Goal: Information Seeking & Learning: Learn about a topic

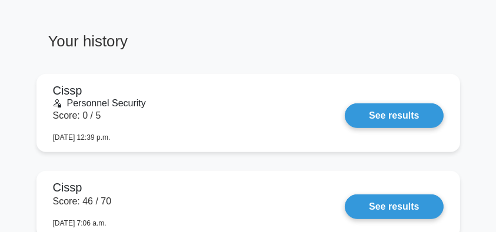
scroll to position [901, 0]
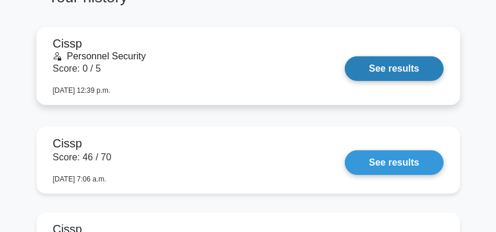
click at [372, 71] on link "See results" at bounding box center [394, 68] width 98 height 25
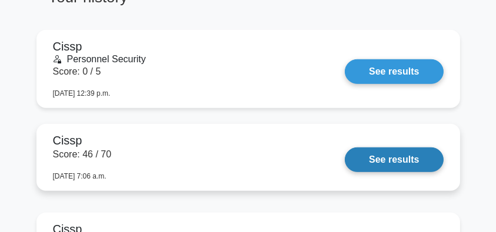
click at [406, 155] on link "See results" at bounding box center [394, 160] width 98 height 25
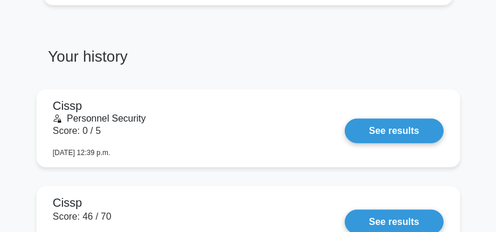
scroll to position [744, 0]
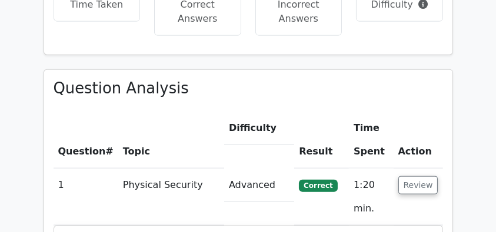
scroll to position [1529, 0]
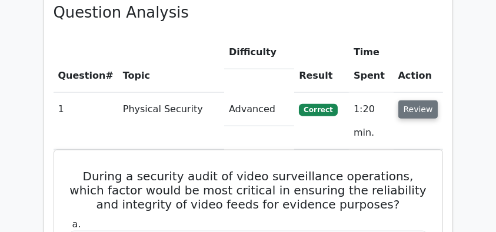
click at [428, 101] on button "Review" at bounding box center [418, 110] width 40 height 18
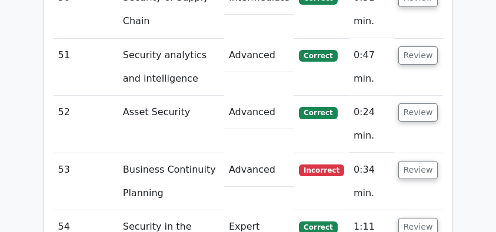
scroll to position [4938, 0]
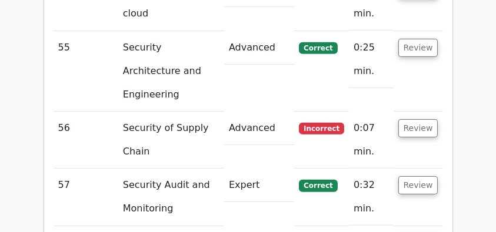
scroll to position [4977, 0]
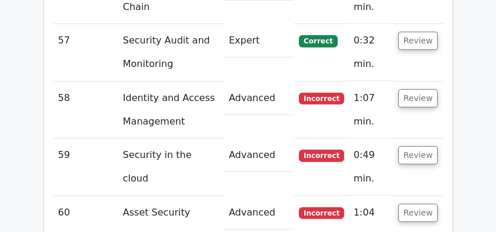
scroll to position [5134, 0]
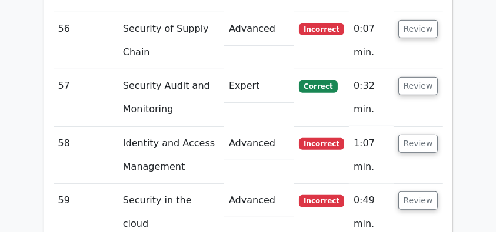
drag, startPoint x: 76, startPoint y: 24, endPoint x: 422, endPoint y: 201, distance: 388.9
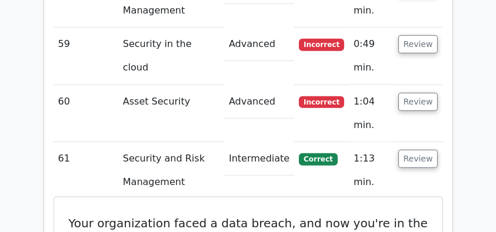
scroll to position [5291, 0]
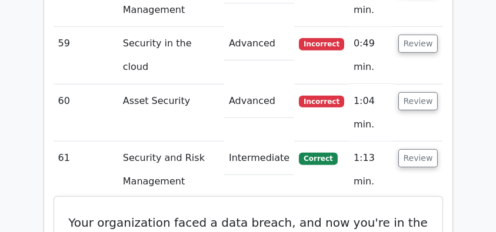
copy div "Your organization faced a data breach, and now you're in the recovery phase. Wh…"
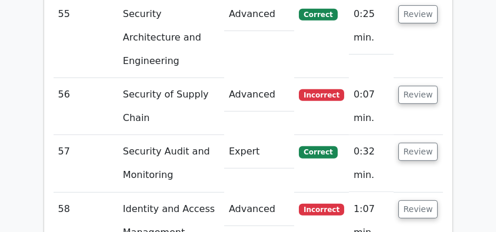
scroll to position [5017, 0]
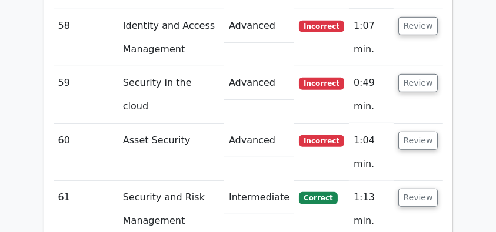
scroll to position [5212, 0]
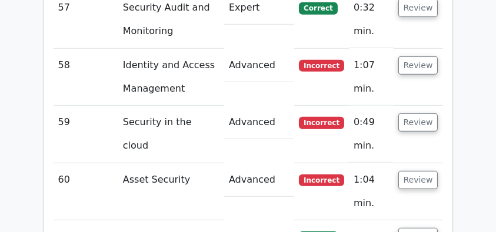
drag, startPoint x: 76, startPoint y: 31, endPoint x: 281, endPoint y: 62, distance: 206.9
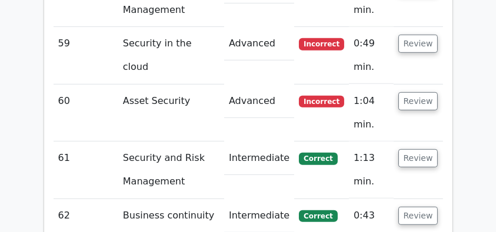
copy div "What is the difference between a warm site and a cold site? a. A cold site is f…"
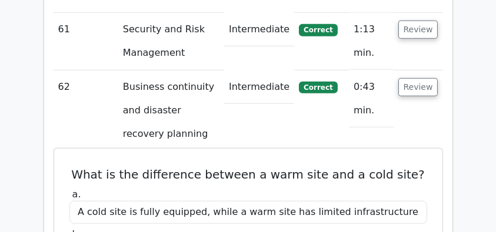
scroll to position [5447, 0]
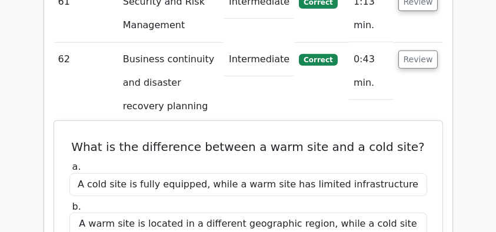
copy div "A warm site is somewhere between a hot site (fully equipped with all infrastruc…"
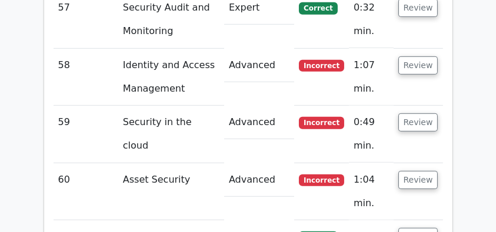
scroll to position [5174, 0]
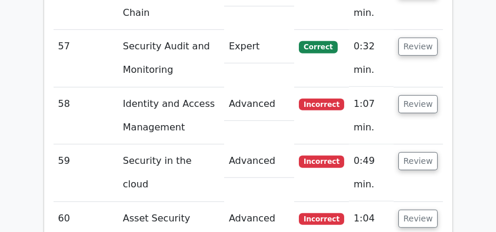
drag, startPoint x: 86, startPoint y: 72, endPoint x: 268, endPoint y: 89, distance: 182.5
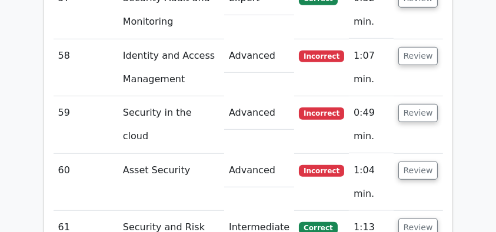
scroll to position [5291, 0]
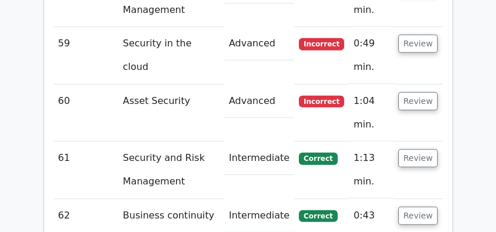
copy div "What is the difference between a warm site and a cold site? a. A cold site is f…"
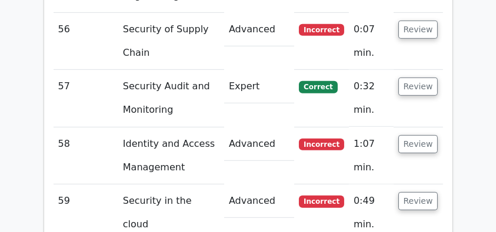
scroll to position [5095, 0]
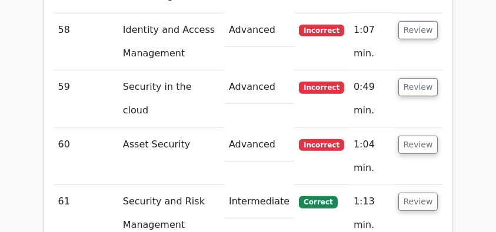
scroll to position [5252, 0]
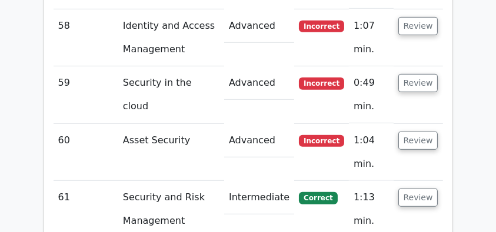
drag, startPoint x: 126, startPoint y: 48, endPoint x: 373, endPoint y: 51, distance: 246.9
drag, startPoint x: 124, startPoint y: 50, endPoint x: 394, endPoint y: 201, distance: 309.8
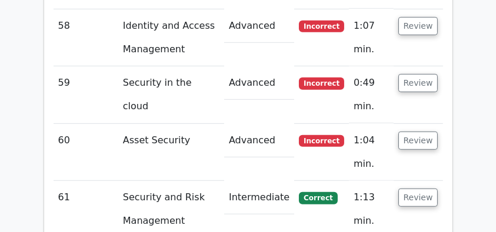
copy div "What is the purpose of a VPN concentrator? a. To manage and secure multiple VPN…"
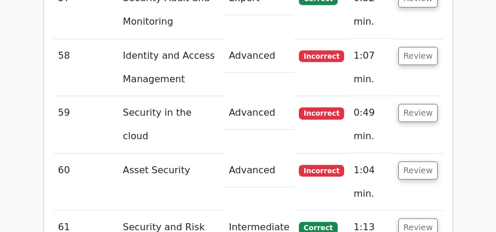
scroll to position [5174, 0]
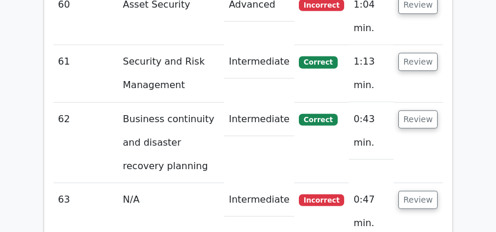
scroll to position [5330, 0]
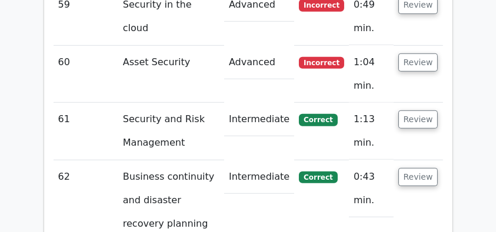
drag, startPoint x: 73, startPoint y: 29, endPoint x: 413, endPoint y: 202, distance: 382.0
copy div "What is the primary purpose of conducting a trend analysis in security audits? …"
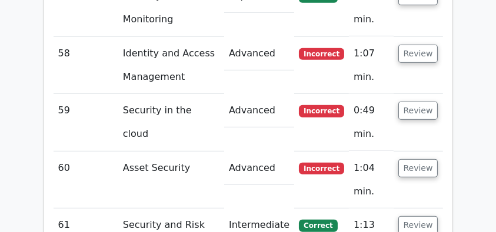
scroll to position [5212, 0]
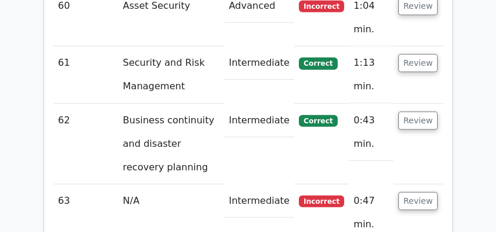
scroll to position [5369, 0]
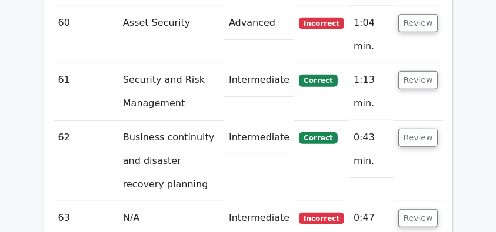
drag, startPoint x: 66, startPoint y: 45, endPoint x: 376, endPoint y: 72, distance: 311.0
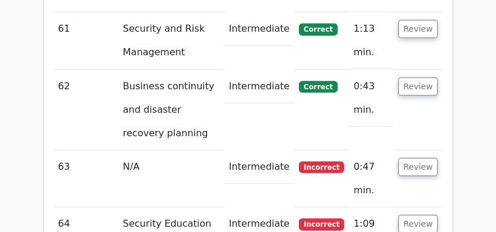
scroll to position [5409, 0]
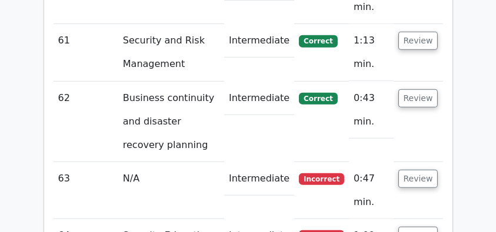
copy div "In the context of ensuring effective security governance, what should be the pr…"
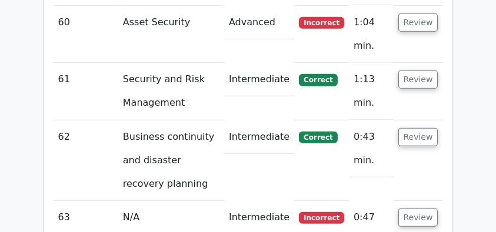
scroll to position [5291, 0]
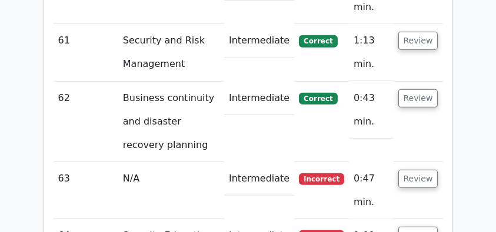
scroll to position [5447, 0]
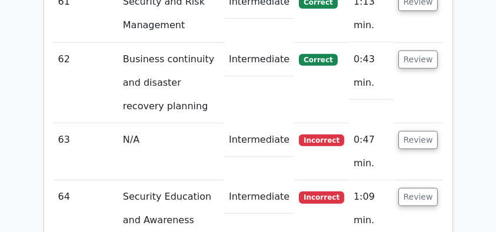
drag, startPoint x: 67, startPoint y: 25, endPoint x: 282, endPoint y: 163, distance: 256.0
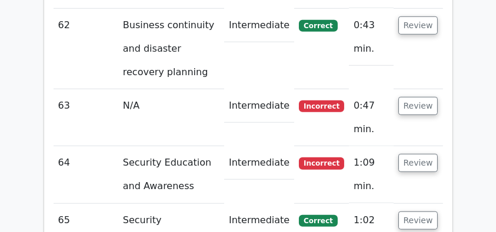
scroll to position [5565, 0]
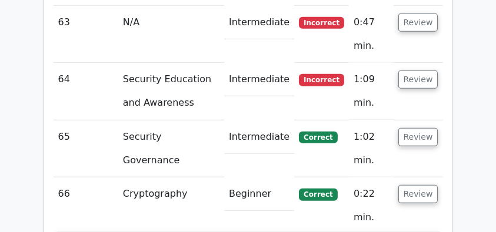
copy div "What is the difference between a block cipher and a stream cipher? a. A block c…"
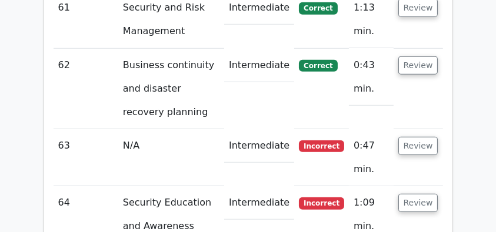
scroll to position [5409, 0]
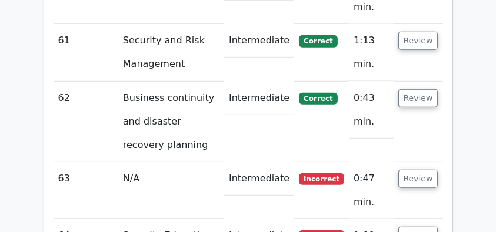
copy div "What is the difference between a block cipher and a stream cipher? a. A block c…"
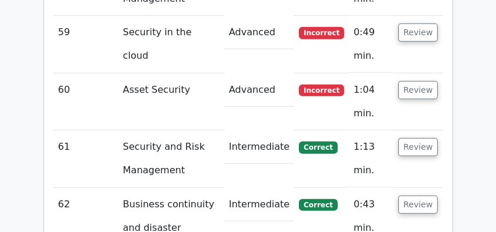
scroll to position [5291, 0]
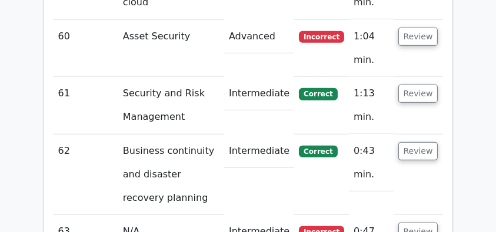
scroll to position [5447, 0]
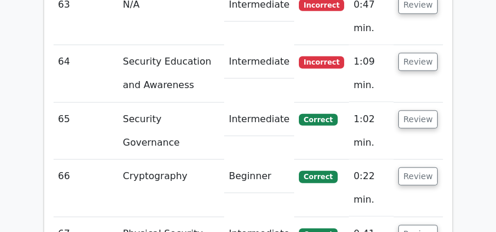
scroll to position [5565, 0]
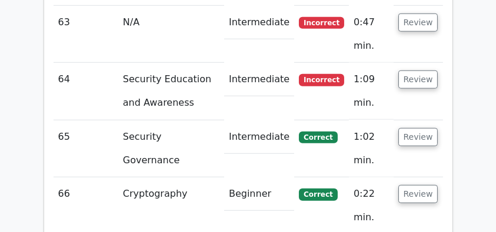
drag, startPoint x: 82, startPoint y: 21, endPoint x: 281, endPoint y: 116, distance: 220.1
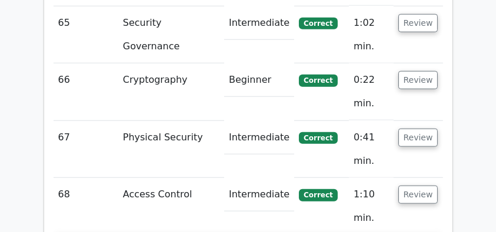
scroll to position [5683, 0]
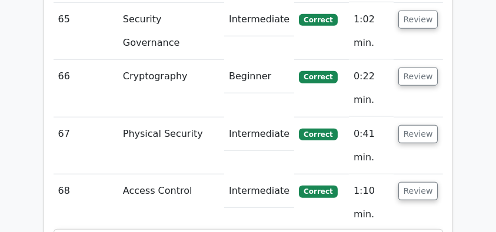
copy div "When configuring a user's access rights in an RBAC system, which of the followi…"
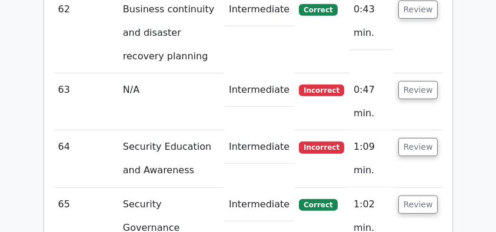
scroll to position [5487, 0]
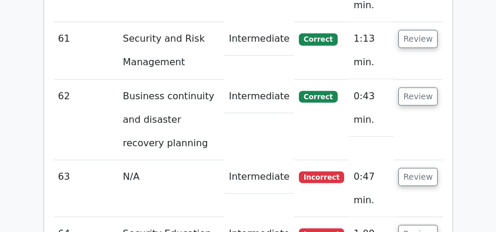
scroll to position [5409, 0]
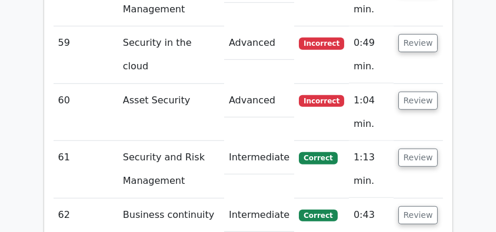
scroll to position [5291, 0]
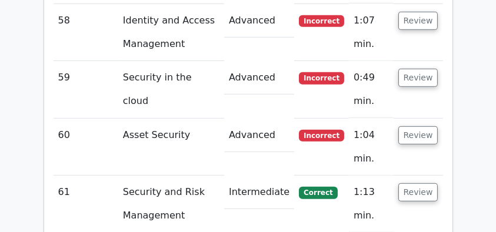
scroll to position [5212, 0]
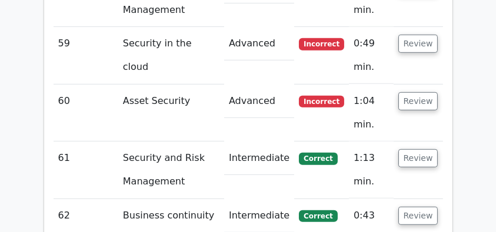
scroll to position [5252, 0]
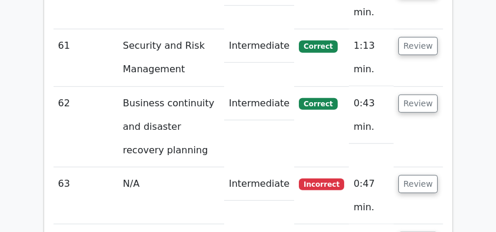
scroll to position [5409, 0]
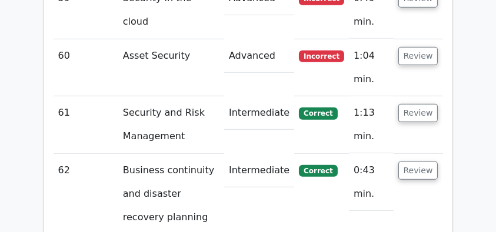
scroll to position [5330, 0]
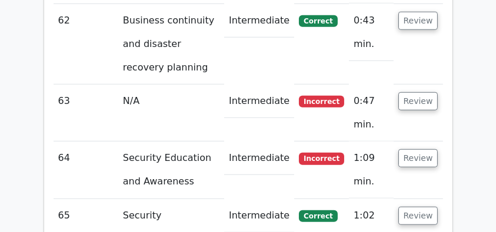
scroll to position [5487, 0]
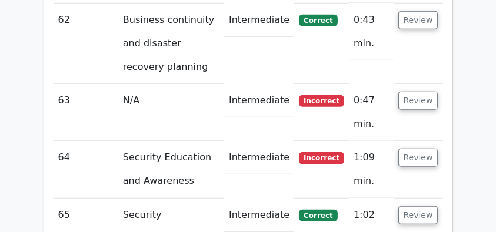
drag, startPoint x: 79, startPoint y: 44, endPoint x: 390, endPoint y: 100, distance: 316.1
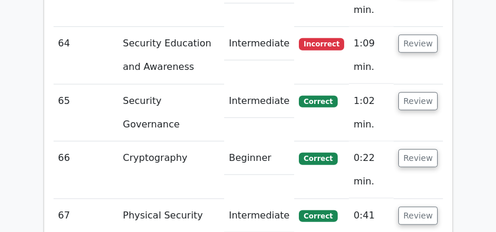
scroll to position [5604, 0]
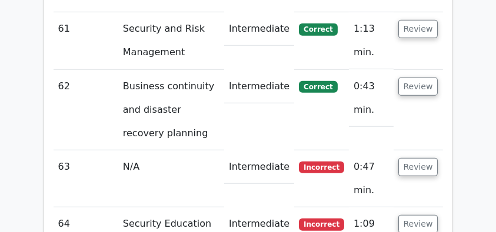
scroll to position [5409, 0]
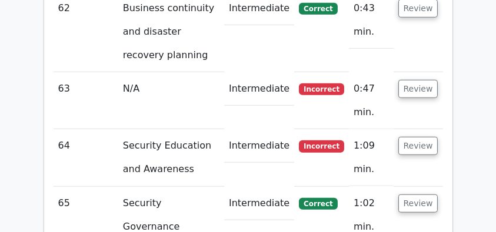
scroll to position [5487, 0]
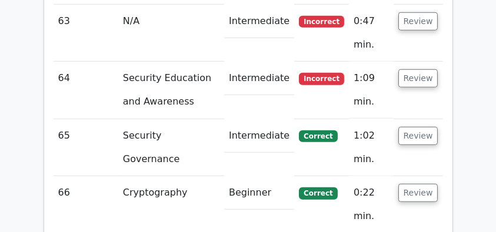
scroll to position [5565, 0]
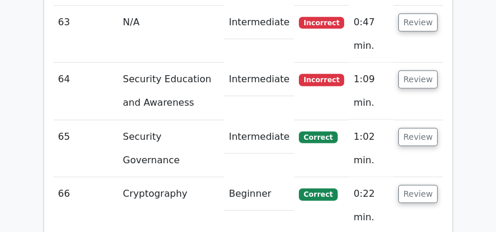
drag, startPoint x: 75, startPoint y: 80, endPoint x: 250, endPoint y: 113, distance: 177.7
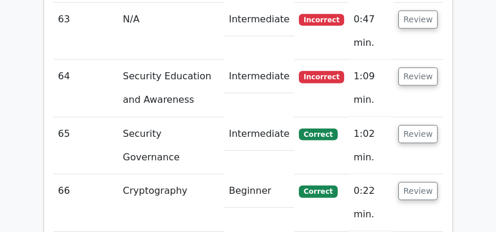
scroll to position [5683, 0]
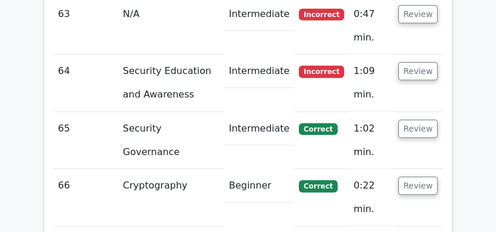
scroll to position [5565, 0]
